Goal: Transaction & Acquisition: Purchase product/service

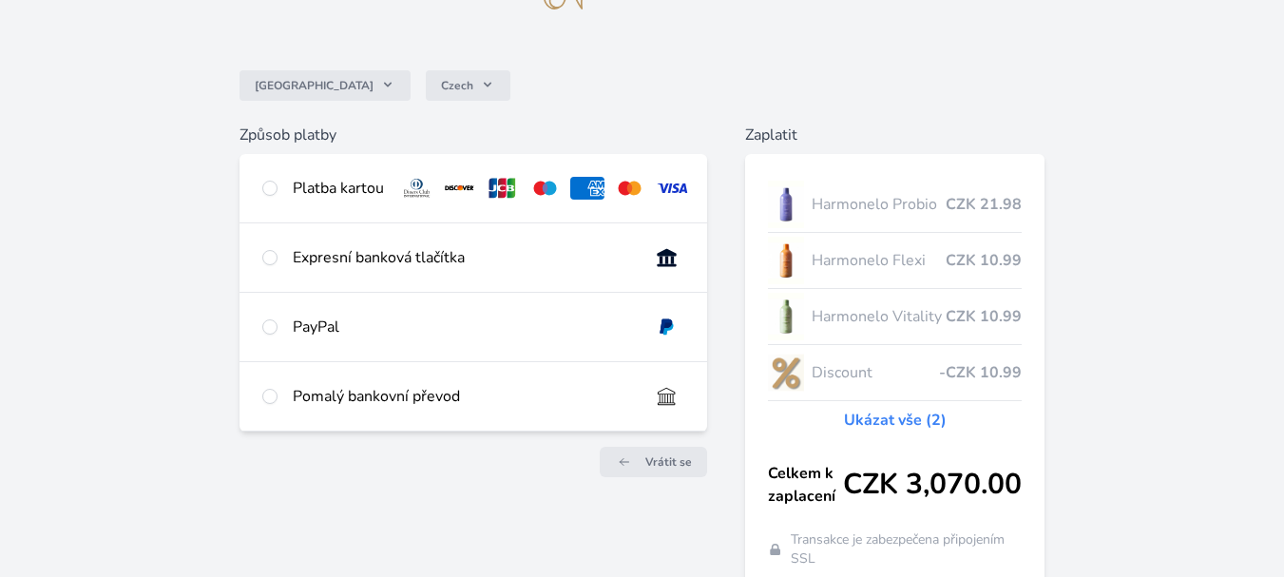
scroll to position [130, 0]
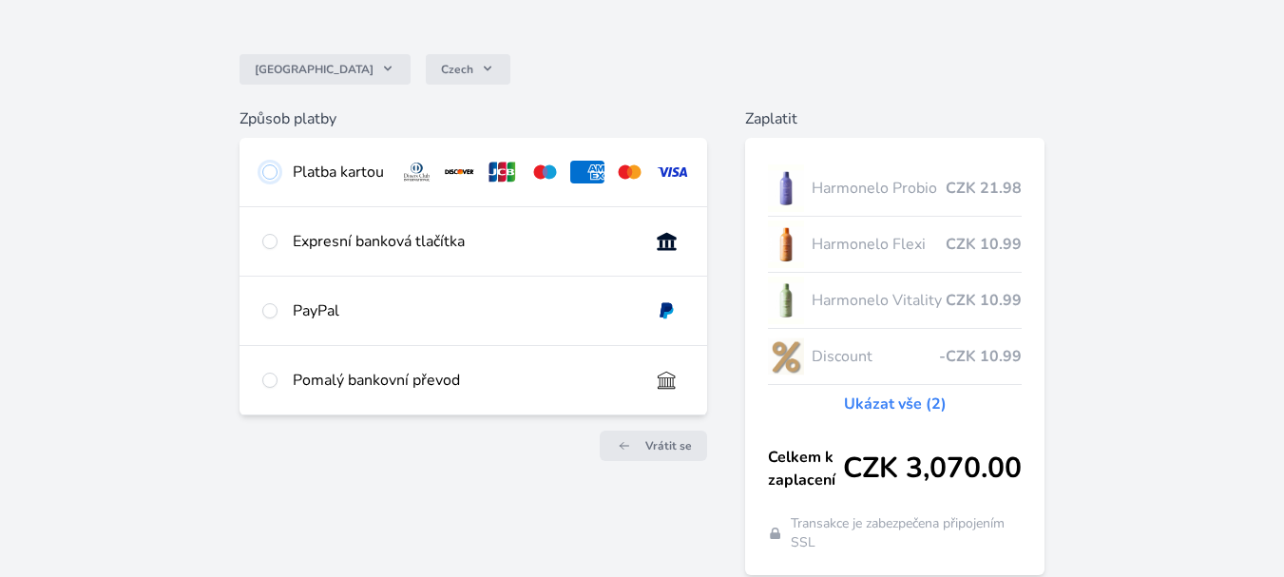
click at [269, 172] on input "radio" at bounding box center [269, 171] width 15 height 15
radio input "true"
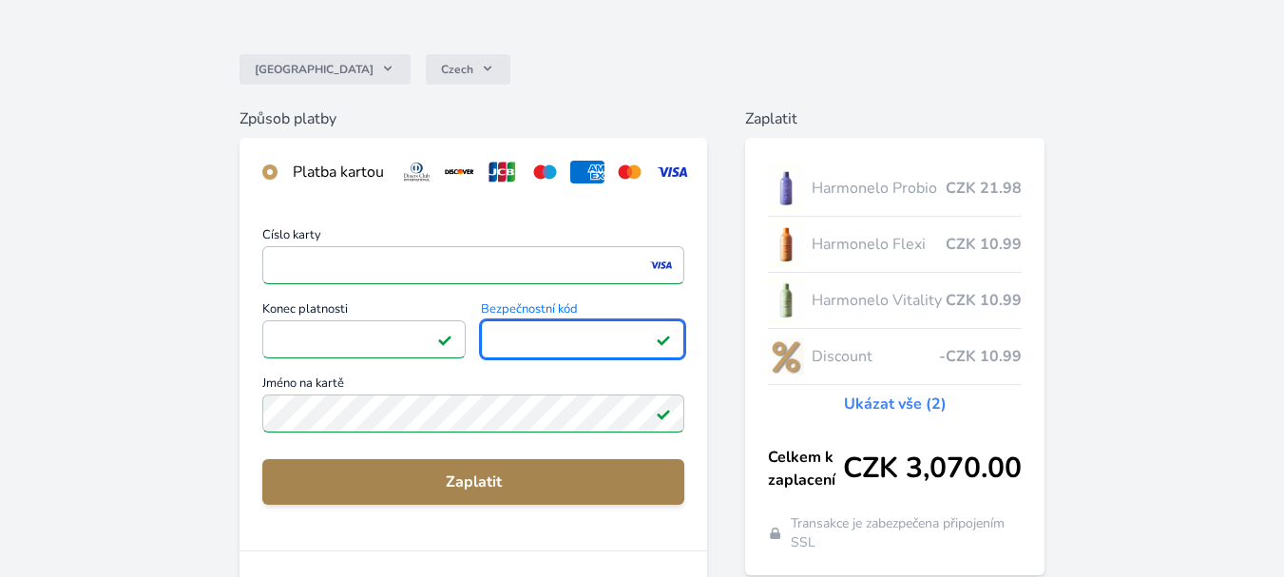
click at [490, 493] on span "Zaplatit" at bounding box center [474, 482] width 392 height 23
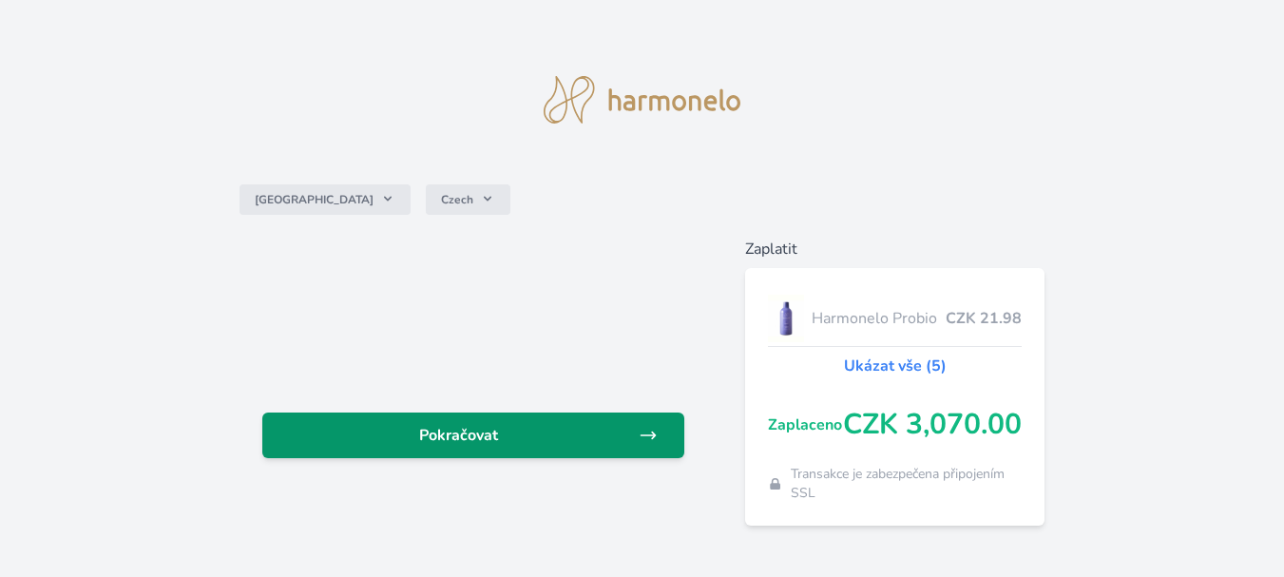
click at [433, 435] on span "Pokračovat" at bounding box center [458, 435] width 361 height 23
